Goal: Task Accomplishment & Management: Manage account settings

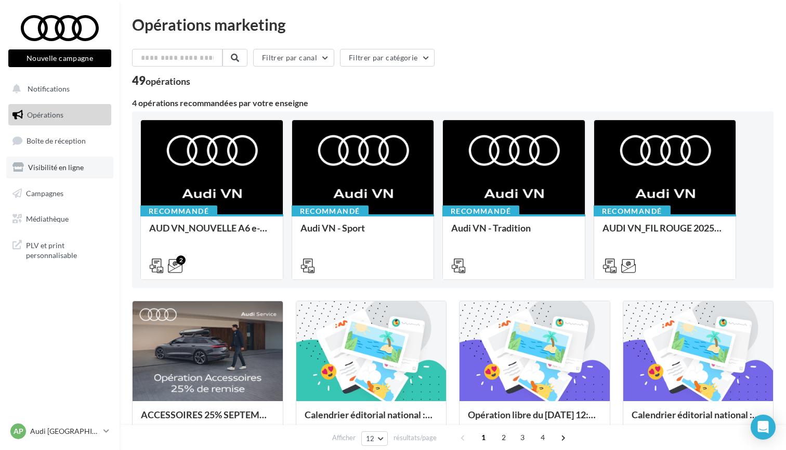
click at [53, 160] on link "Visibilité en ligne" at bounding box center [59, 167] width 107 height 22
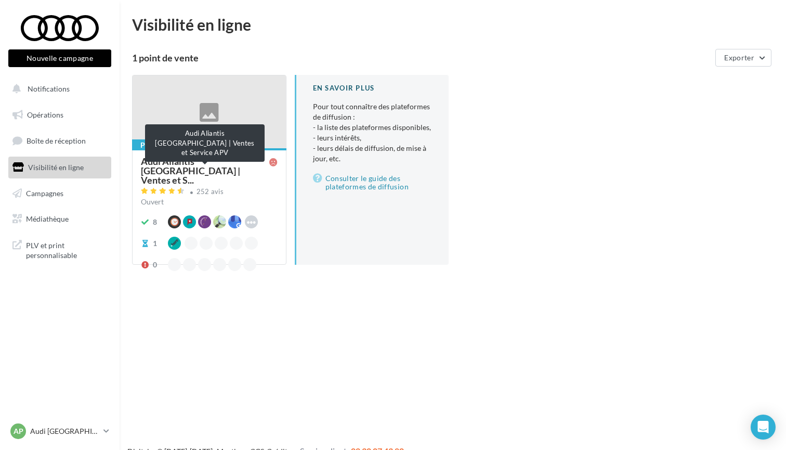
click at [230, 163] on span "Audi Aliantis Paris | Ventes et S..." at bounding box center [205, 170] width 128 height 28
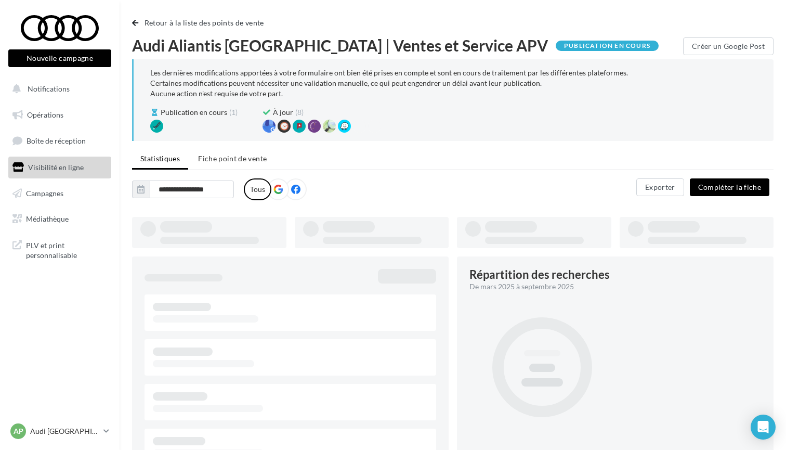
type input "**********"
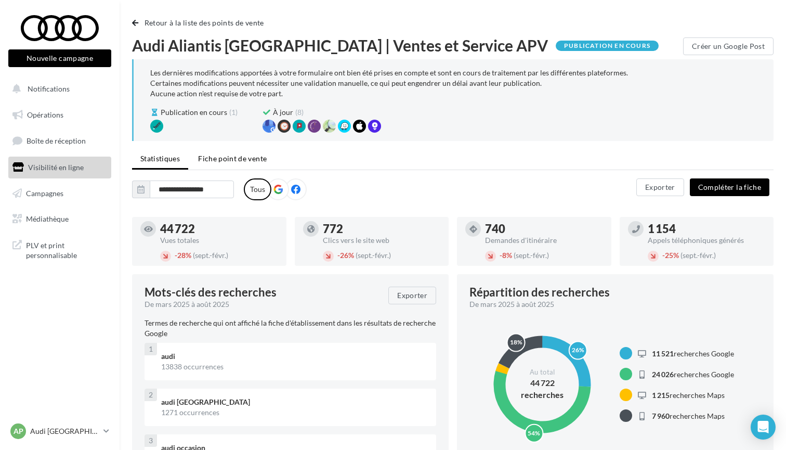
click at [246, 161] on span "Fiche point de vente" at bounding box center [232, 158] width 69 height 9
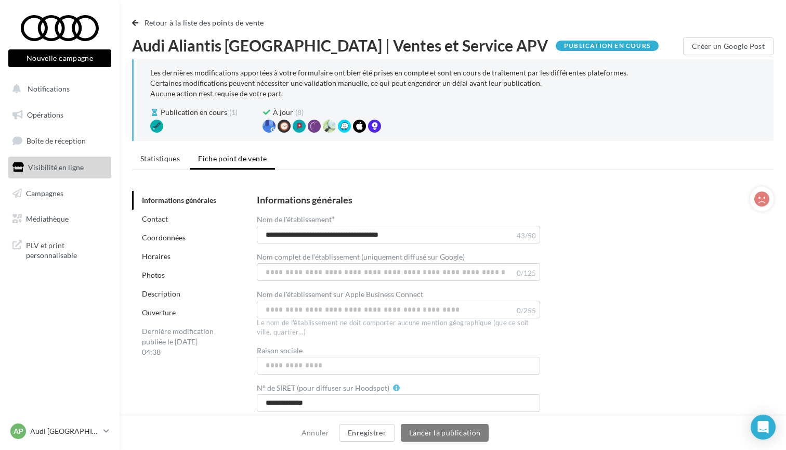
click at [163, 255] on link "Horaires" at bounding box center [156, 256] width 29 height 9
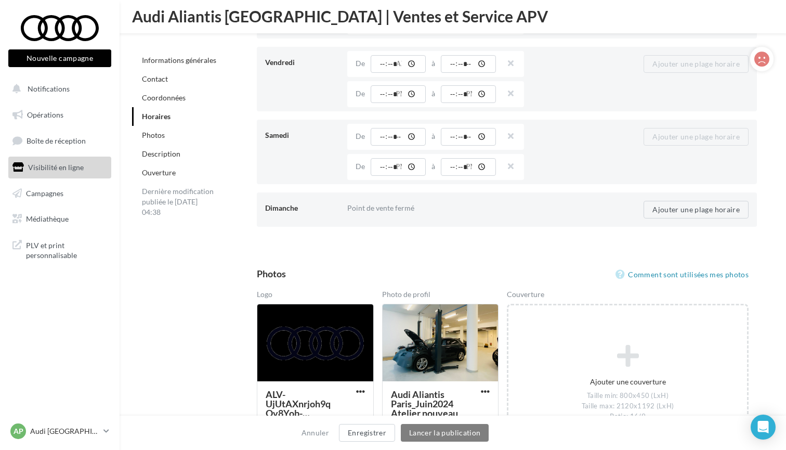
scroll to position [1308, 0]
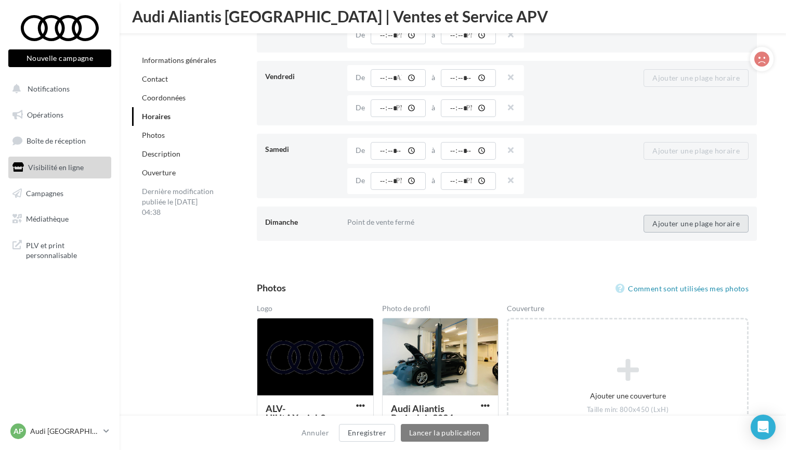
click at [690, 223] on button "Ajouter une plage horaire" at bounding box center [696, 224] width 105 height 18
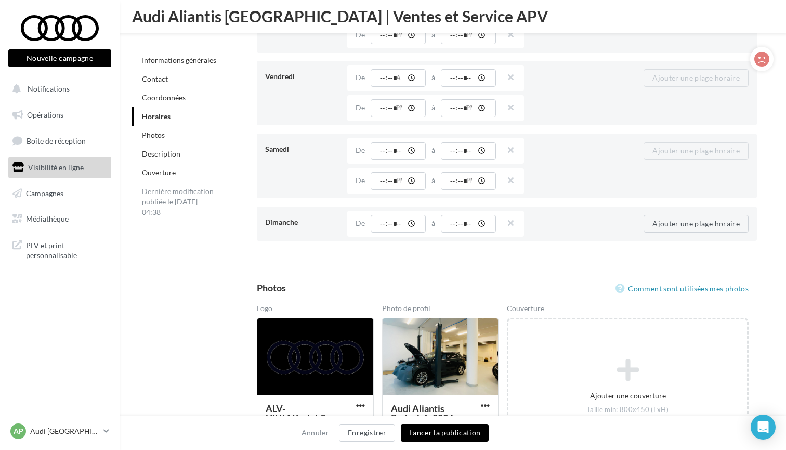
click at [690, 223] on button "Ajouter une plage horaire" at bounding box center [696, 224] width 105 height 18
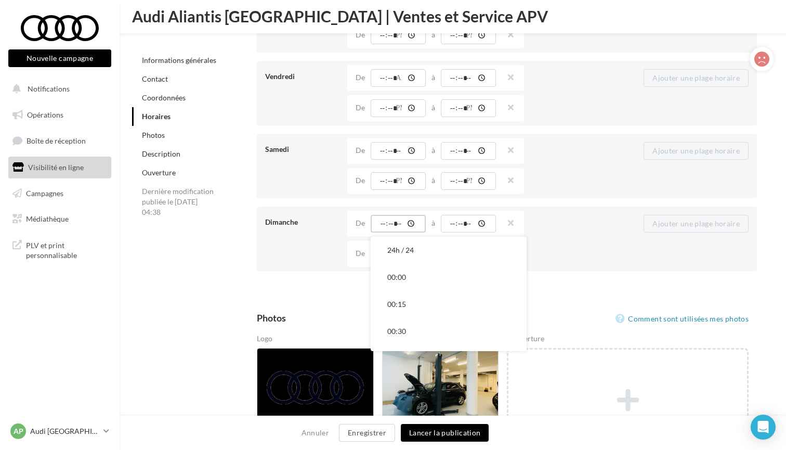
click at [407, 225] on input "time" at bounding box center [398, 224] width 55 height 18
click at [417, 289] on button "09:30" at bounding box center [449, 282] width 156 height 27
click at [468, 227] on input "time" at bounding box center [468, 224] width 55 height 18
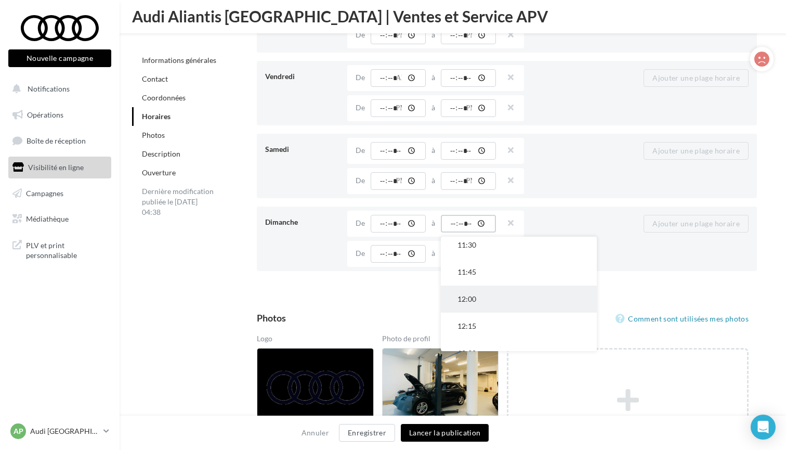
scroll to position [238, 0]
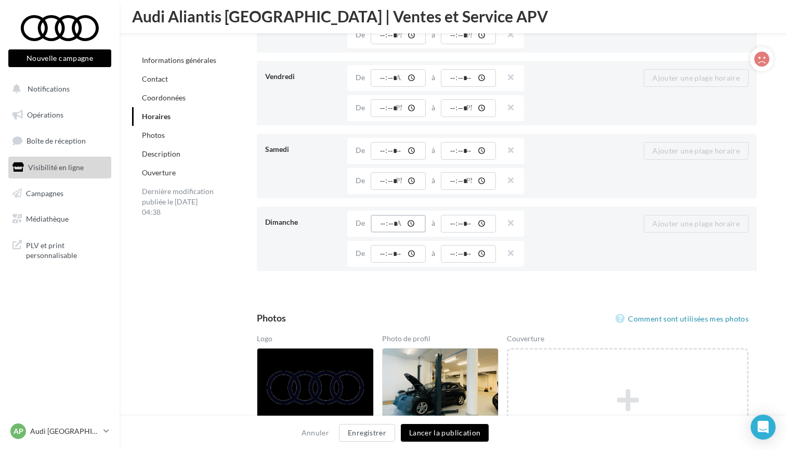
click at [388, 220] on input "*****" at bounding box center [398, 224] width 55 height 18
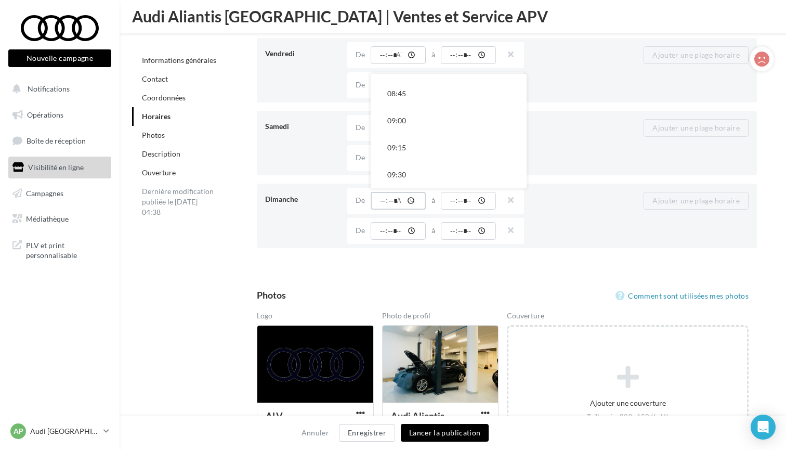
scroll to position [1320, 0]
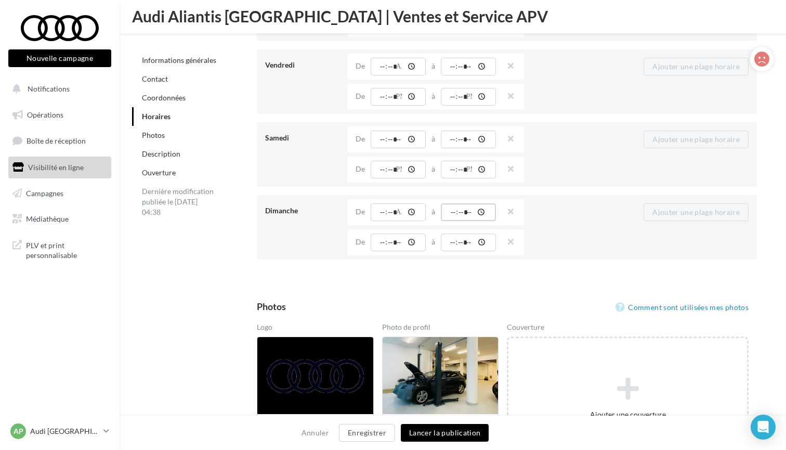
click at [462, 213] on input "*****" at bounding box center [468, 212] width 55 height 18
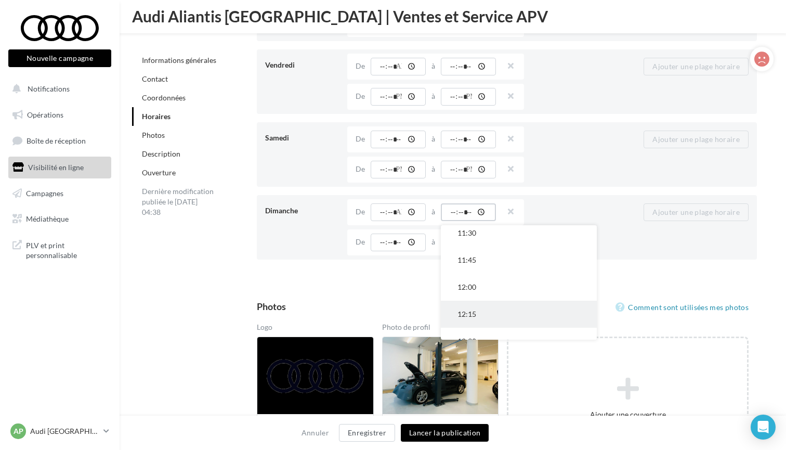
scroll to position [221, 0]
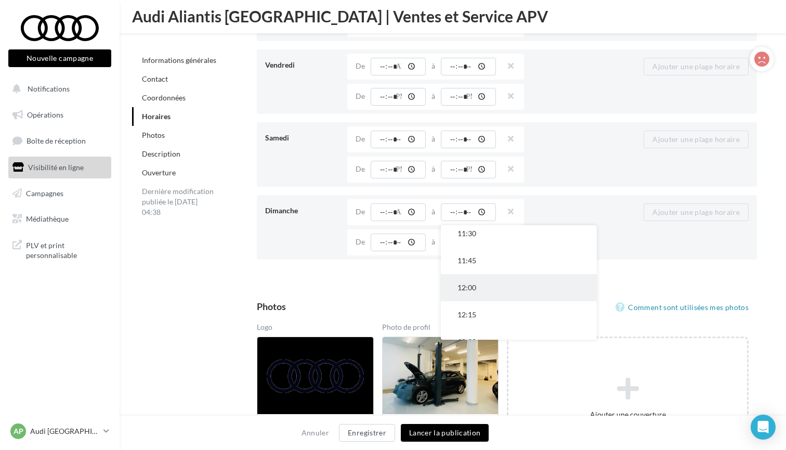
click at [475, 283] on button "12:00" at bounding box center [519, 287] width 156 height 27
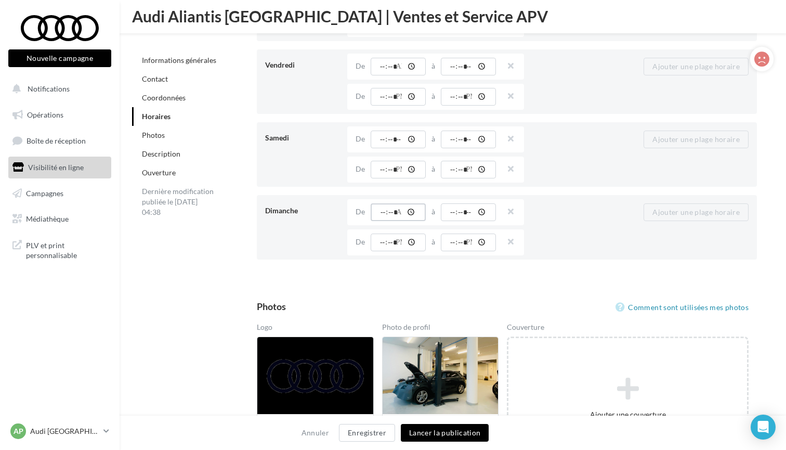
click at [393, 208] on input "*****" at bounding box center [398, 212] width 55 height 18
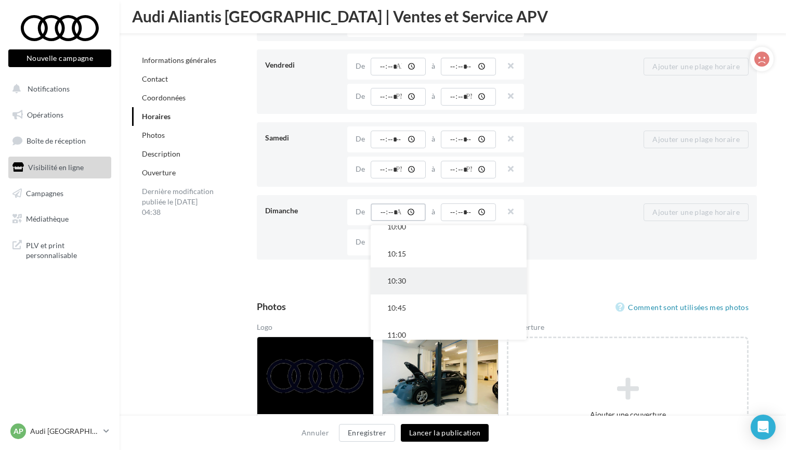
scroll to position [1096, 0]
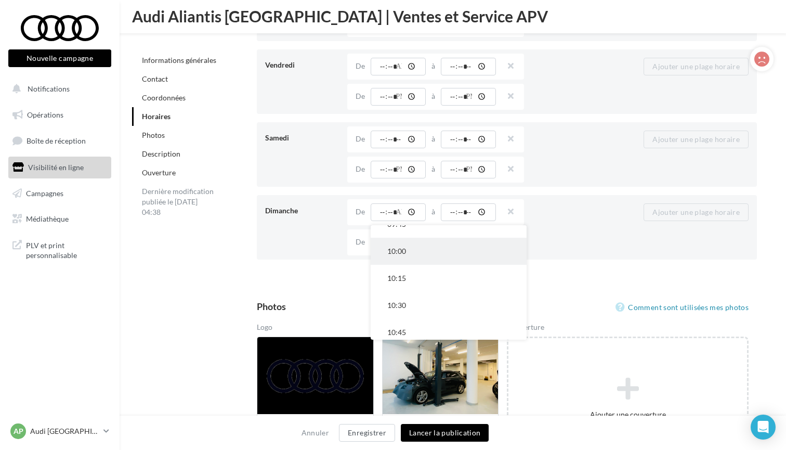
click at [406, 256] on button "10:00" at bounding box center [449, 251] width 156 height 27
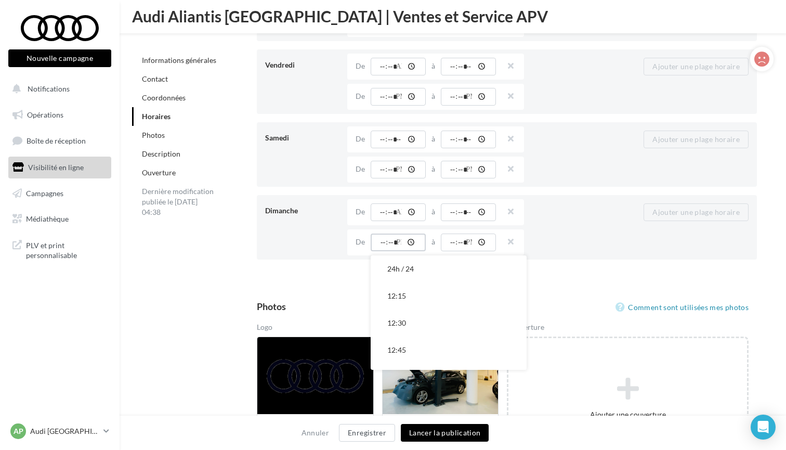
click at [400, 238] on input "time" at bounding box center [398, 242] width 55 height 18
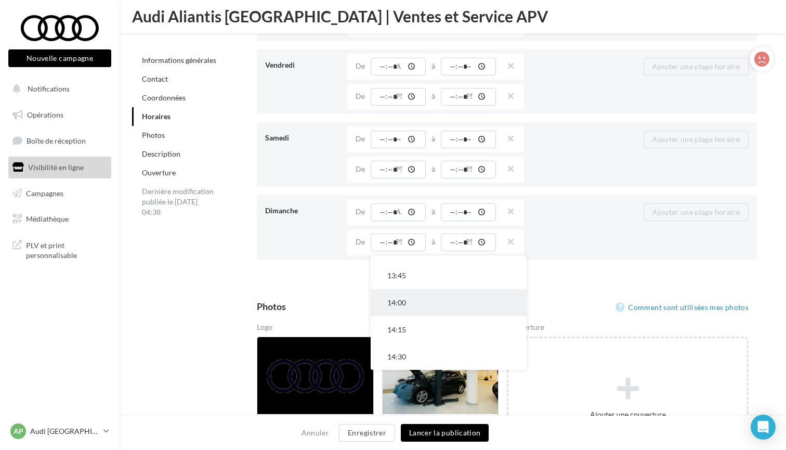
click at [415, 312] on button "14:00" at bounding box center [449, 302] width 156 height 27
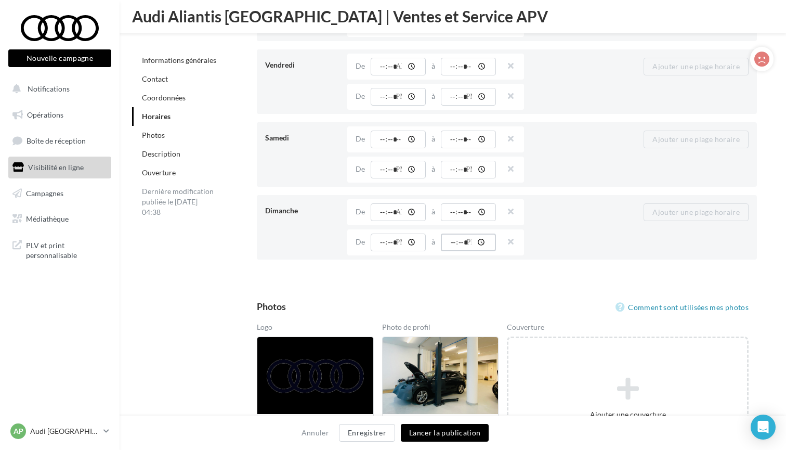
click at [463, 244] on input "time" at bounding box center [468, 242] width 55 height 18
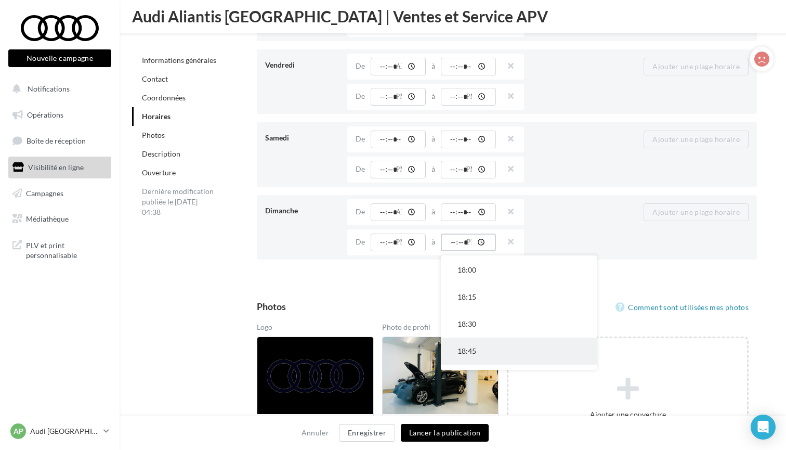
scroll to position [430, 0]
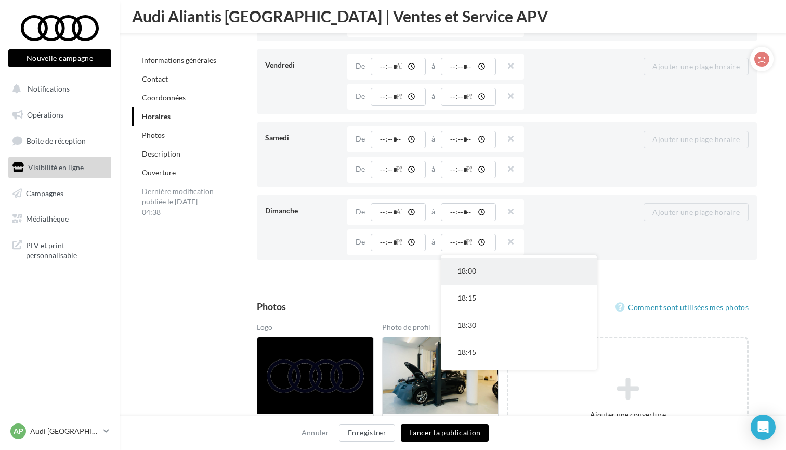
click at [485, 275] on button "18:00" at bounding box center [519, 270] width 156 height 27
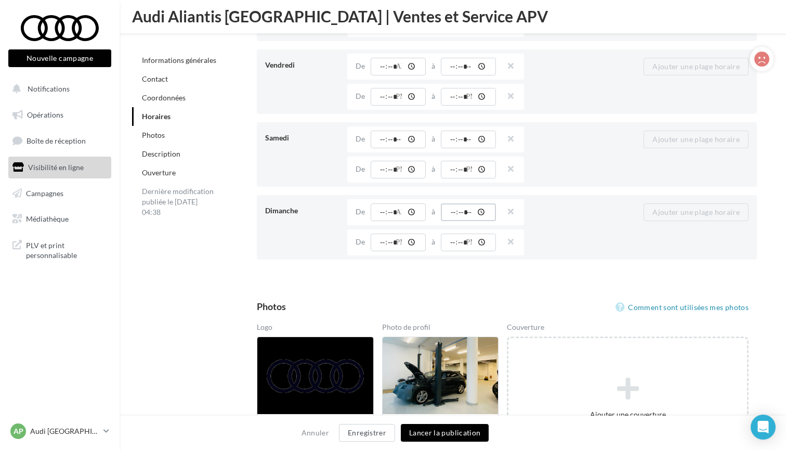
click at [465, 217] on input "*****" at bounding box center [468, 212] width 55 height 18
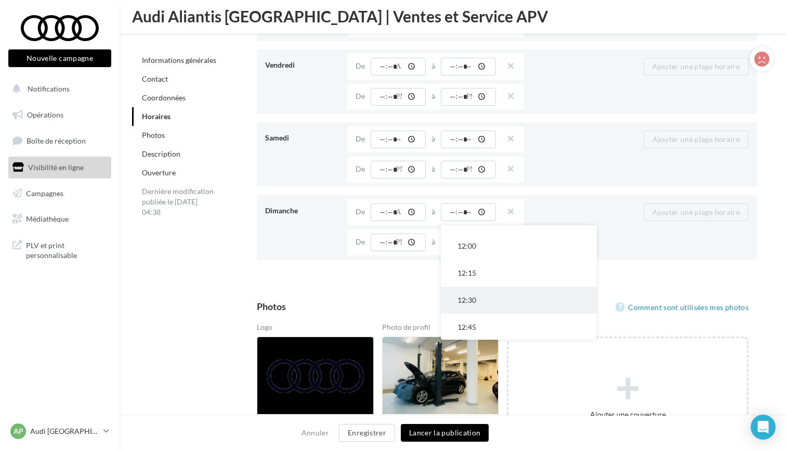
click at [477, 301] on button "12:30" at bounding box center [519, 299] width 156 height 27
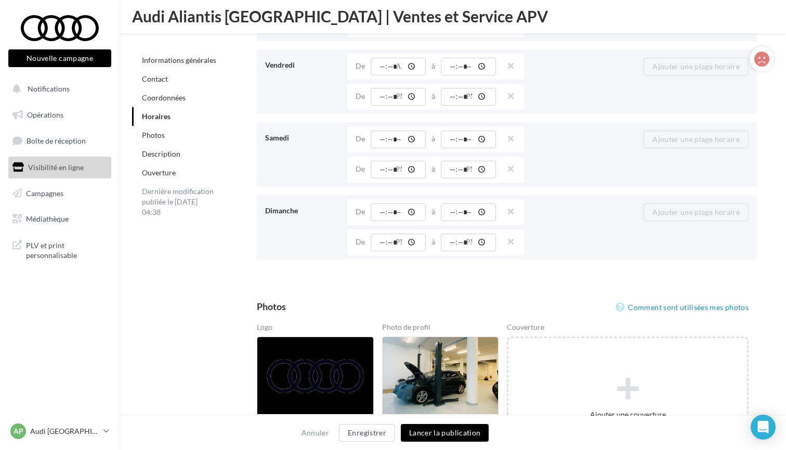
click at [432, 435] on button "Lancer la publication" at bounding box center [445, 433] width 88 height 18
click at [460, 432] on button "Lancer la publication" at bounding box center [445, 433] width 88 height 18
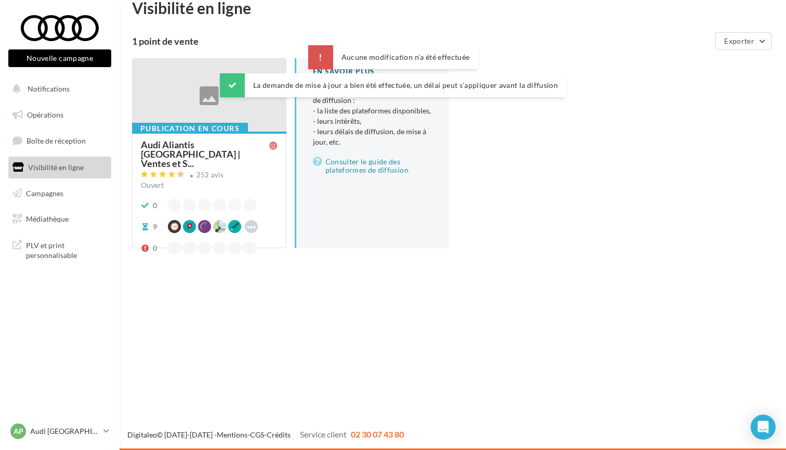
scroll to position [17, 0]
click at [68, 432] on p "Audi [GEOGRAPHIC_DATA] 15" at bounding box center [64, 431] width 69 height 10
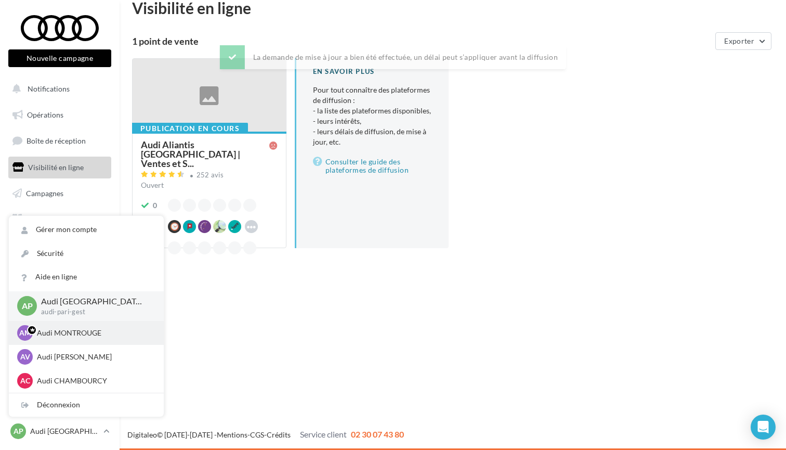
click at [75, 332] on p "Audi MONTROUGE" at bounding box center [94, 333] width 114 height 10
